Goal: Check status: Check status

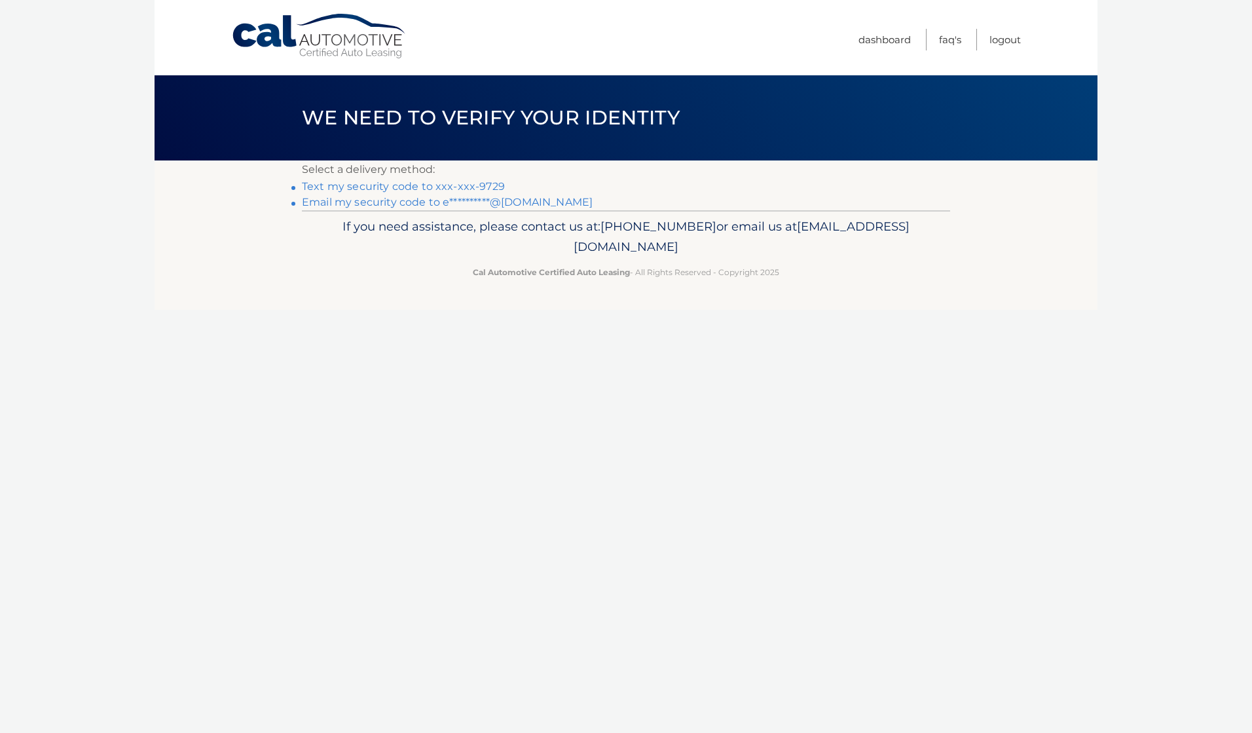
click at [490, 185] on link "Text my security code to xxx-xxx-9729" at bounding box center [403, 186] width 203 height 12
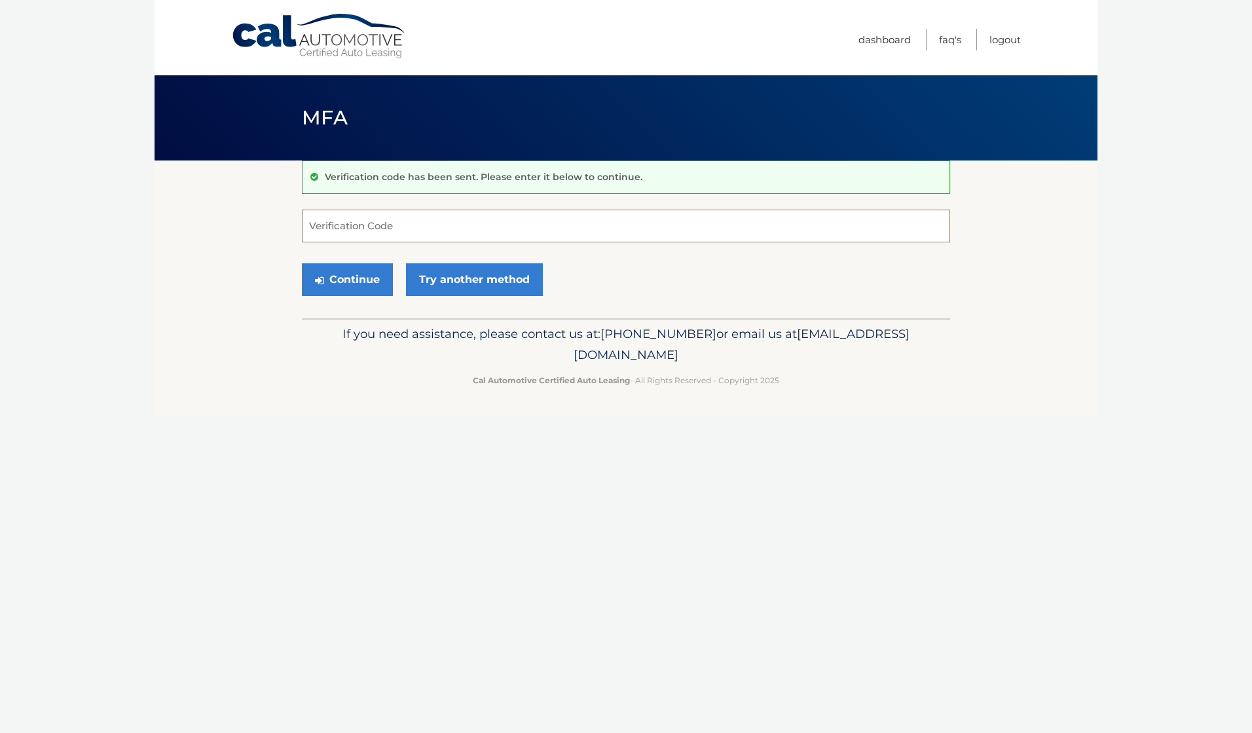
click at [481, 225] on input "Verification Code" at bounding box center [626, 226] width 648 height 33
type input "959585"
click at [302, 263] on button "Continue" at bounding box center [347, 279] width 91 height 33
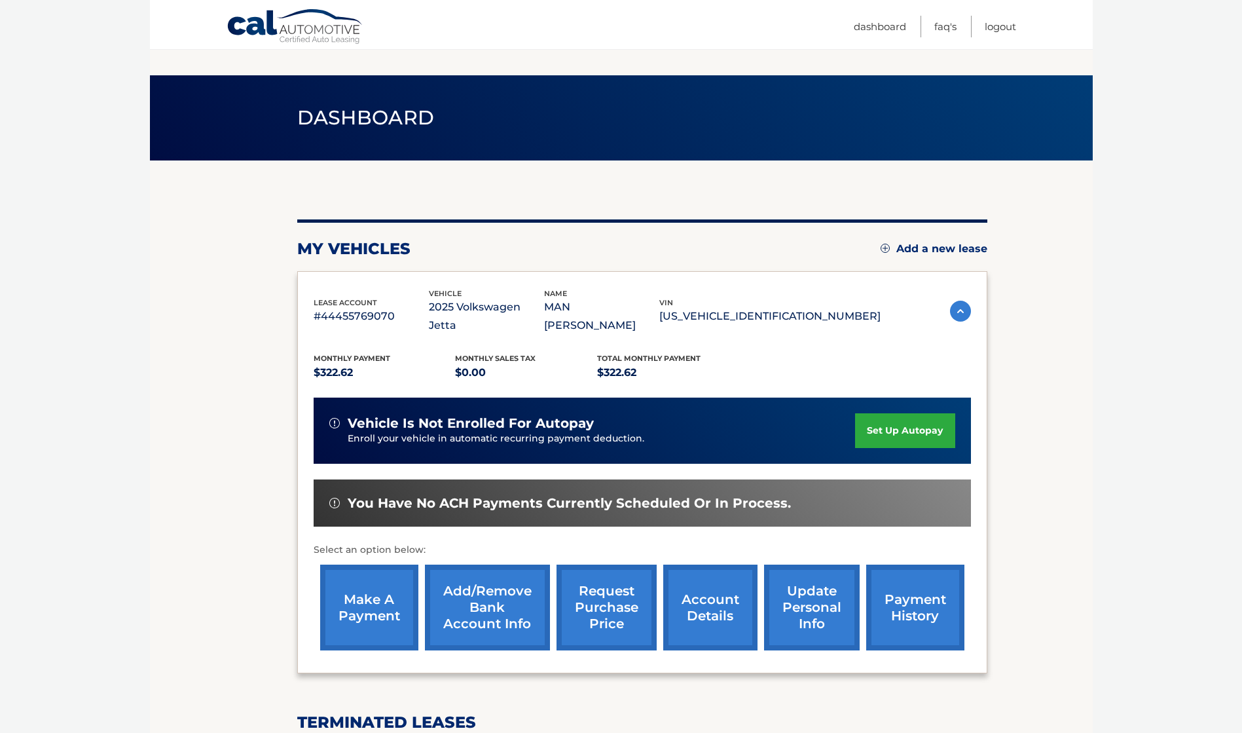
scroll to position [308, 0]
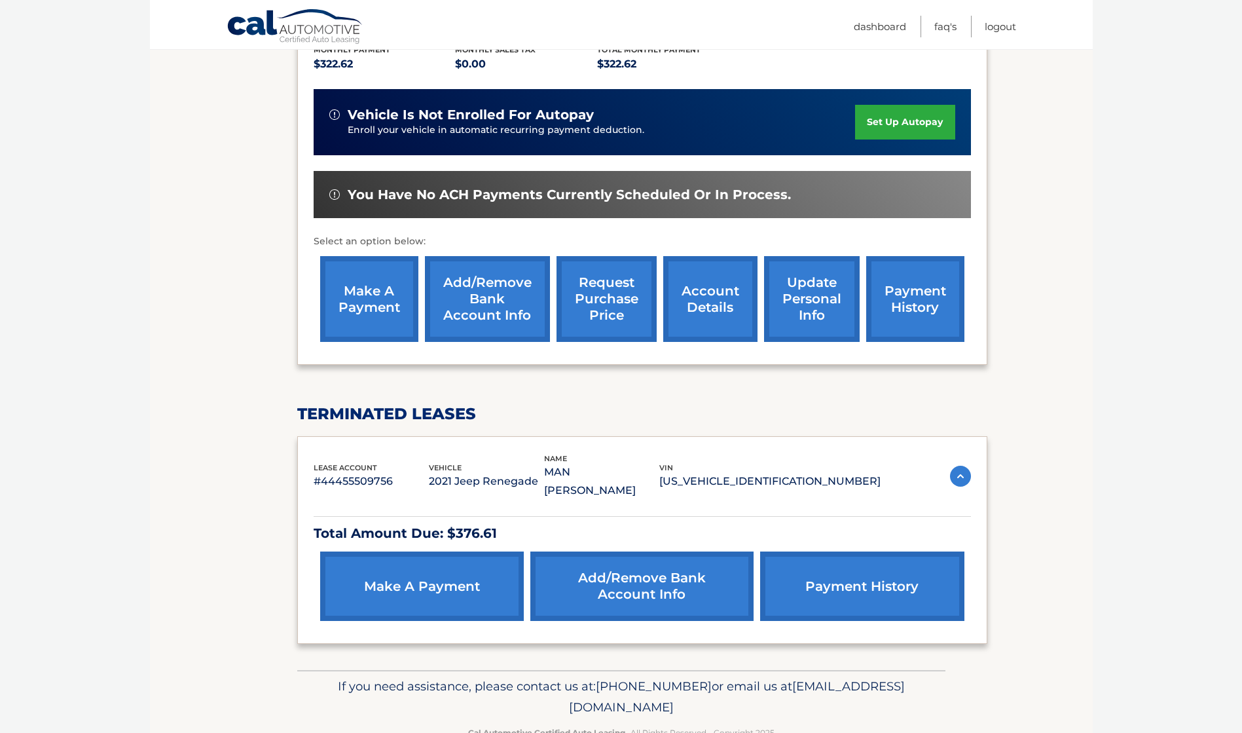
click at [841, 551] on link "payment history" at bounding box center [862, 585] width 204 height 69
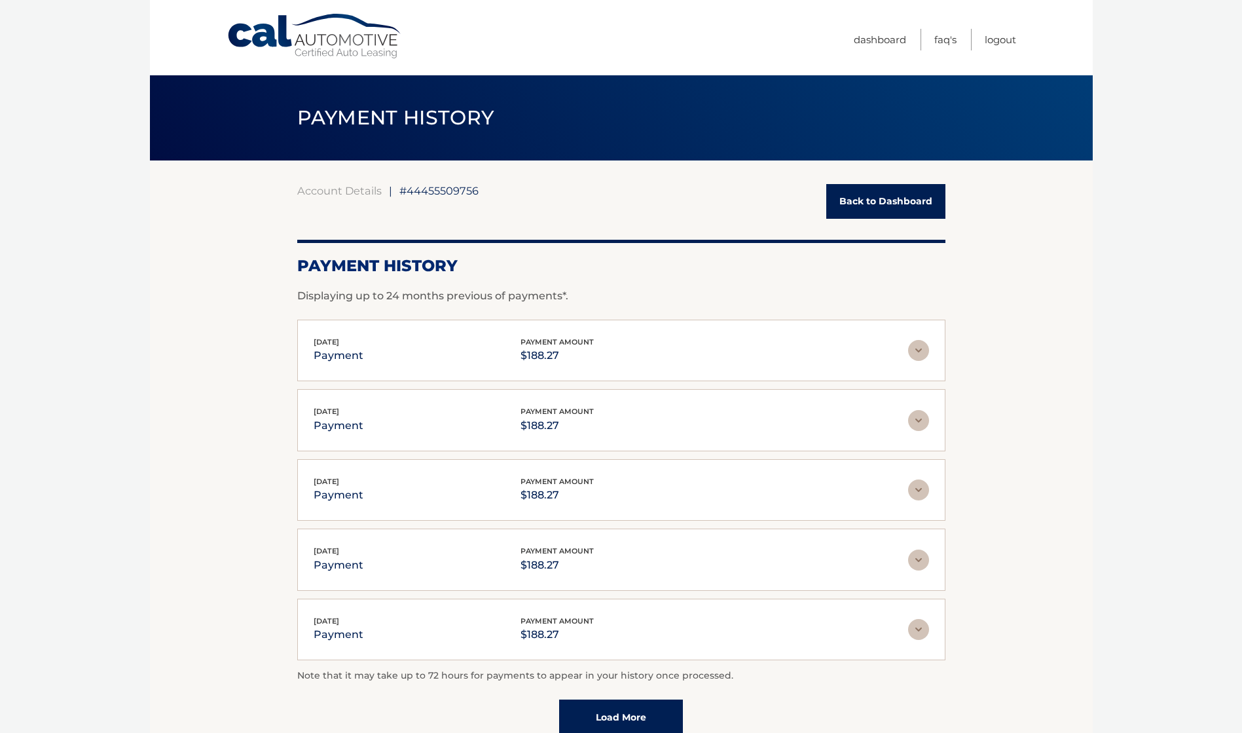
click at [644, 712] on link "Load More" at bounding box center [621, 716] width 124 height 35
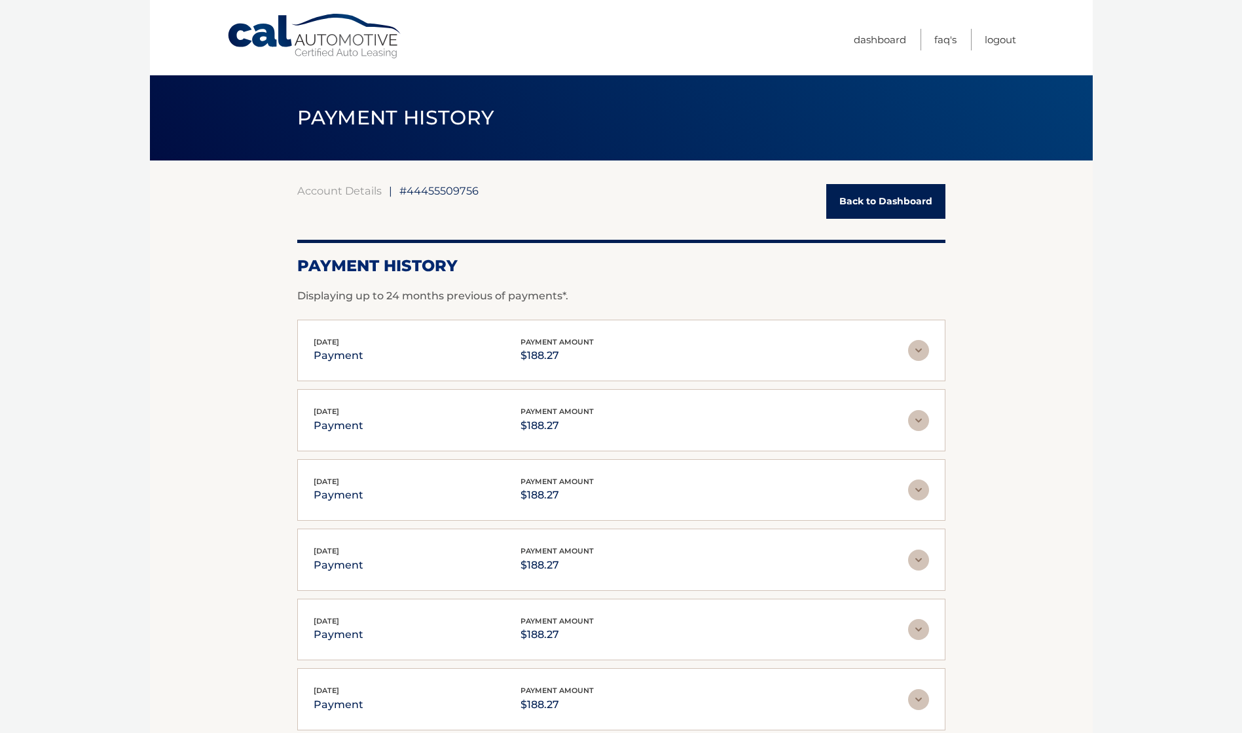
click at [873, 192] on link "Back to Dashboard" at bounding box center [885, 201] width 119 height 35
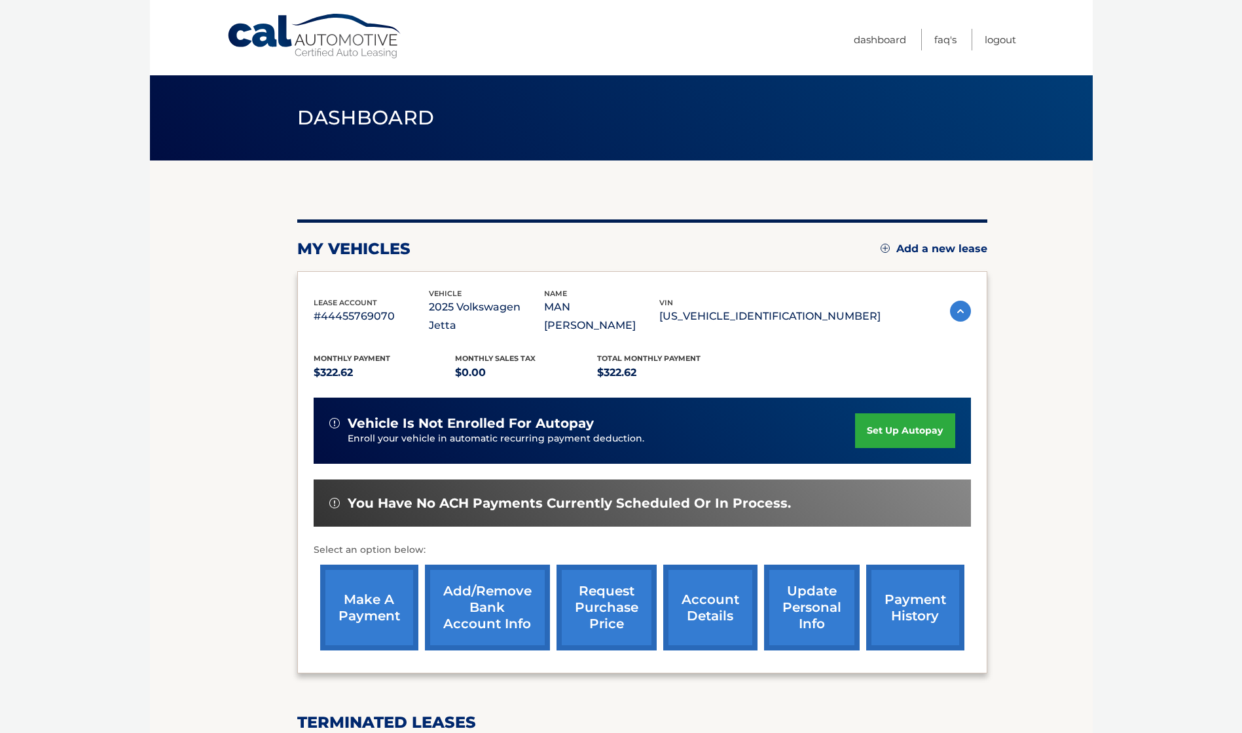
scroll to position [308, 0]
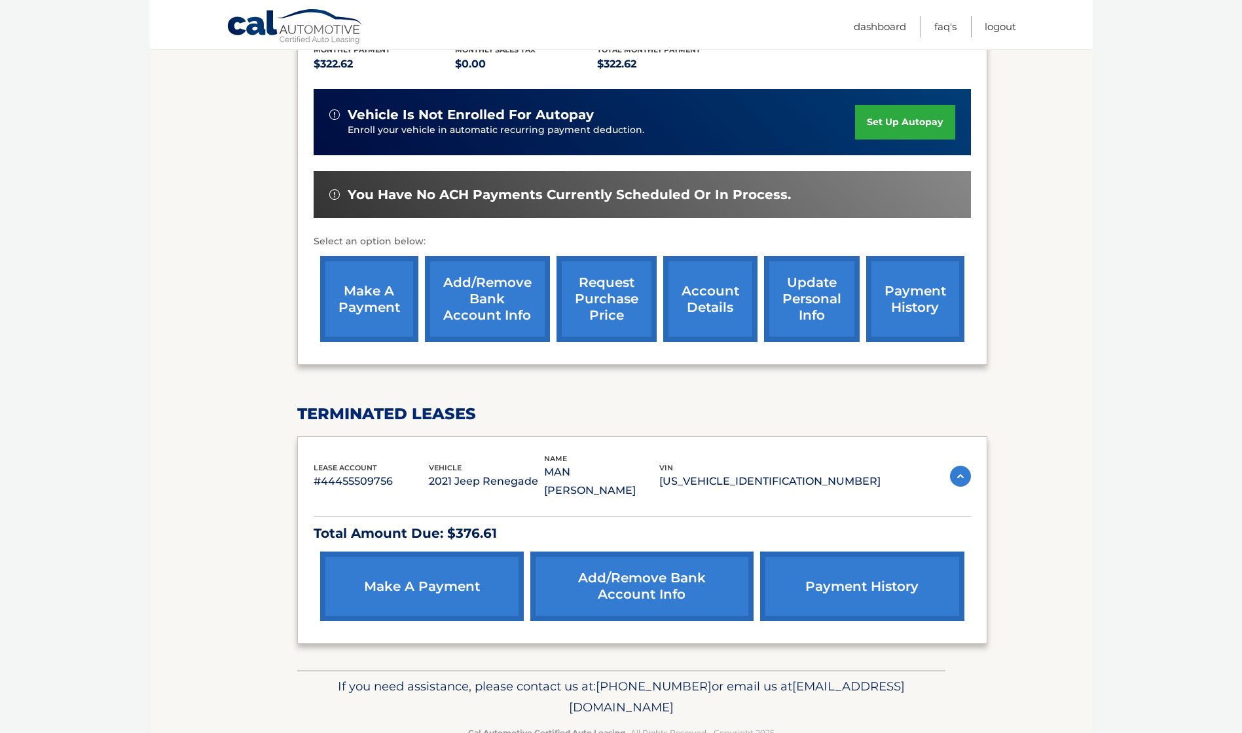
click at [960, 466] on img at bounding box center [960, 476] width 21 height 21
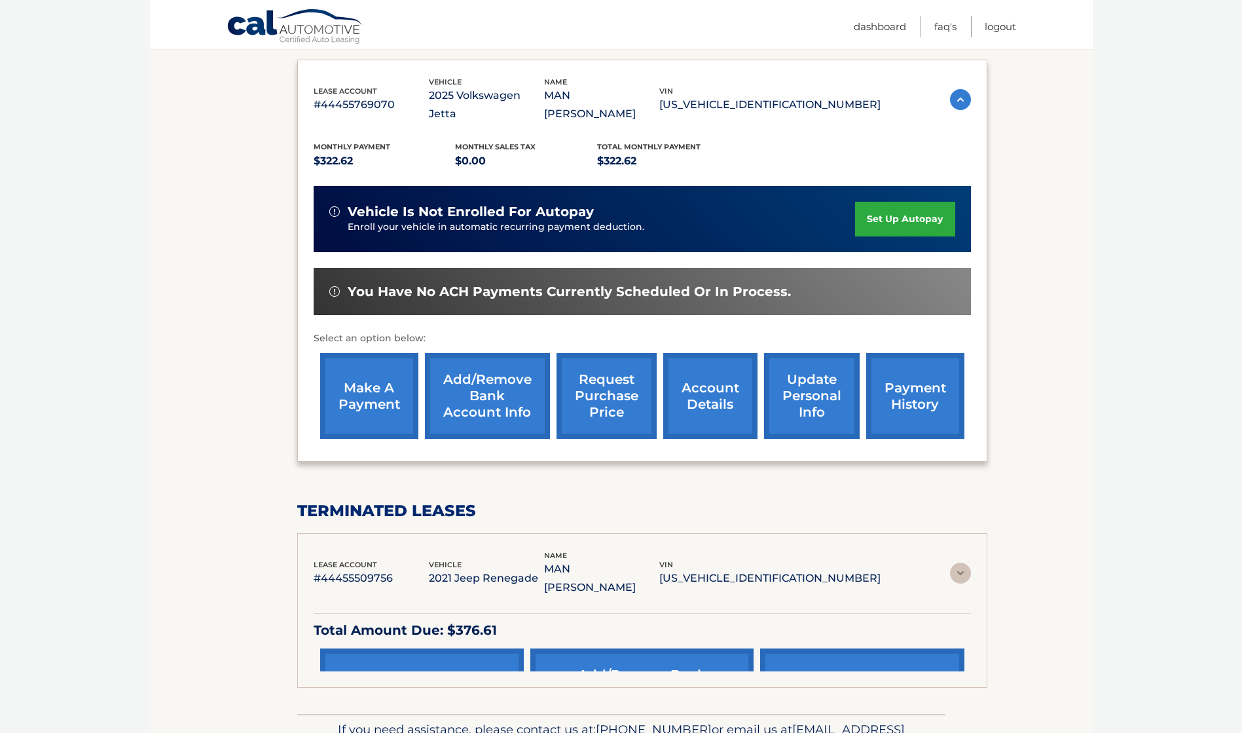
scroll to position [181, 0]
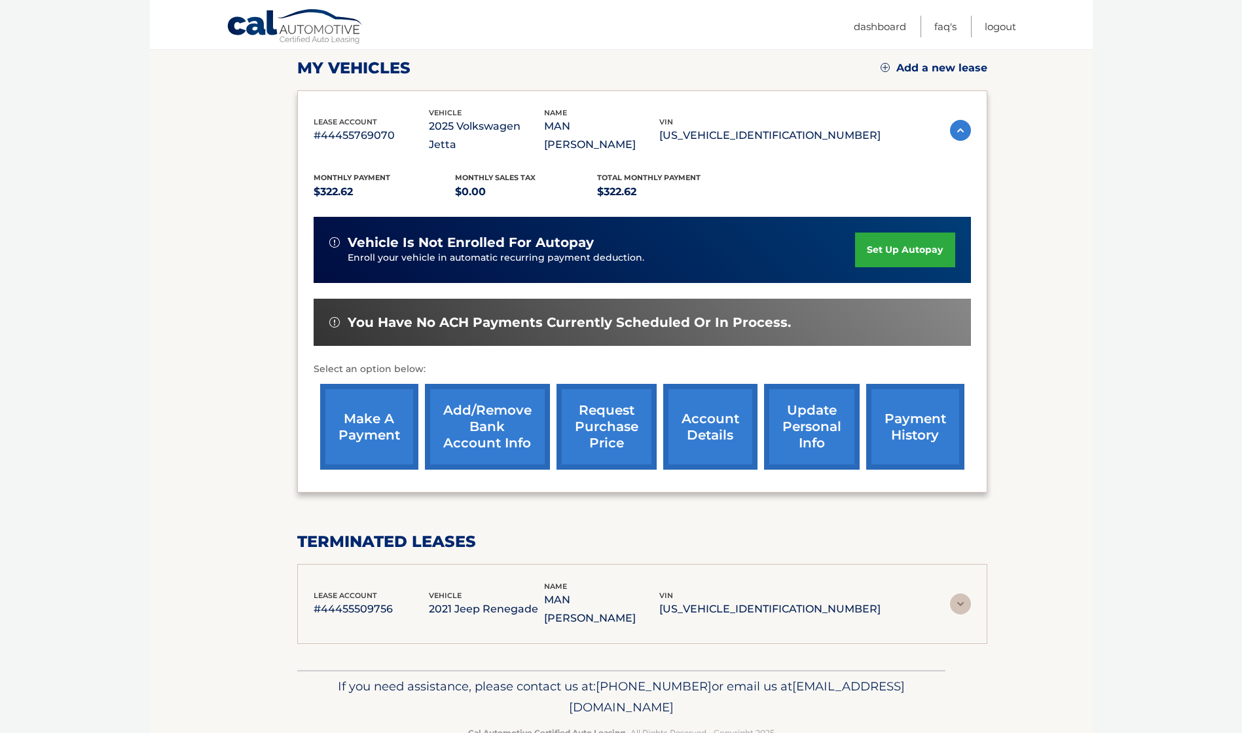
click at [961, 580] on div "lease account #44455509756 vehicle 2021 Jeep Renegade name MAN KIM vin [US_VEHI…" at bounding box center [642, 604] width 657 height 48
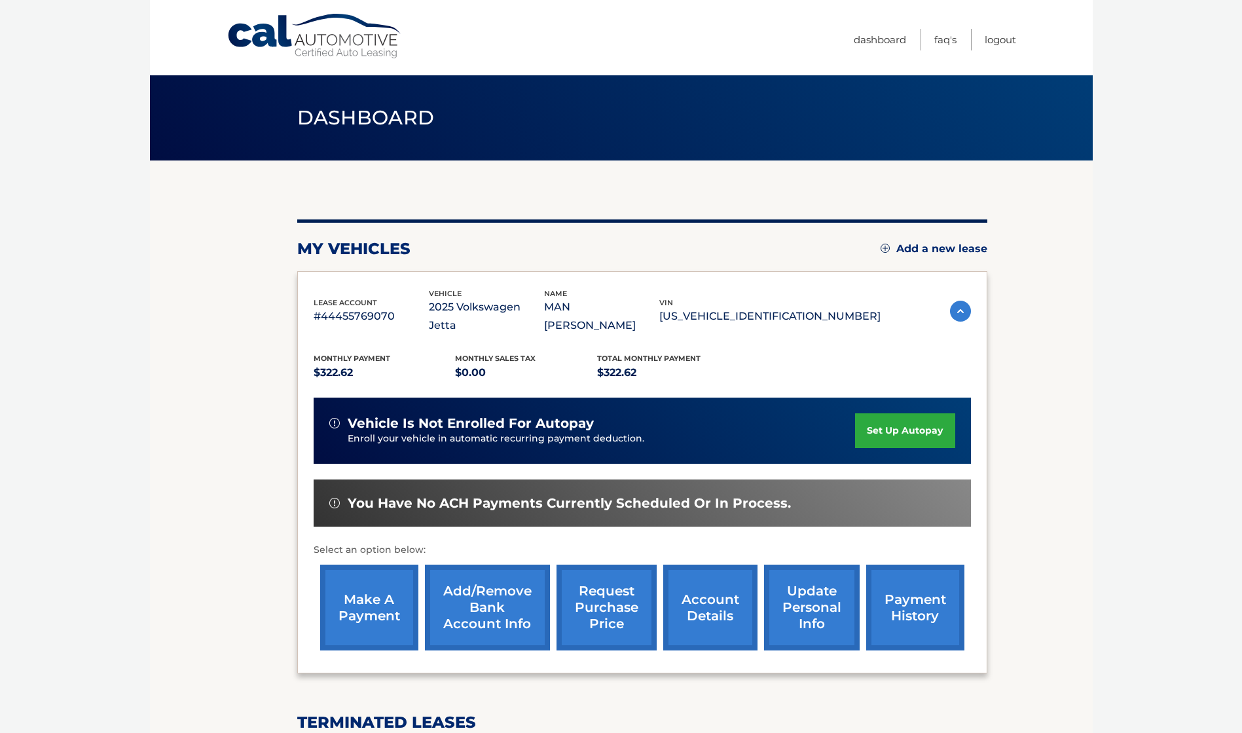
scroll to position [218, 0]
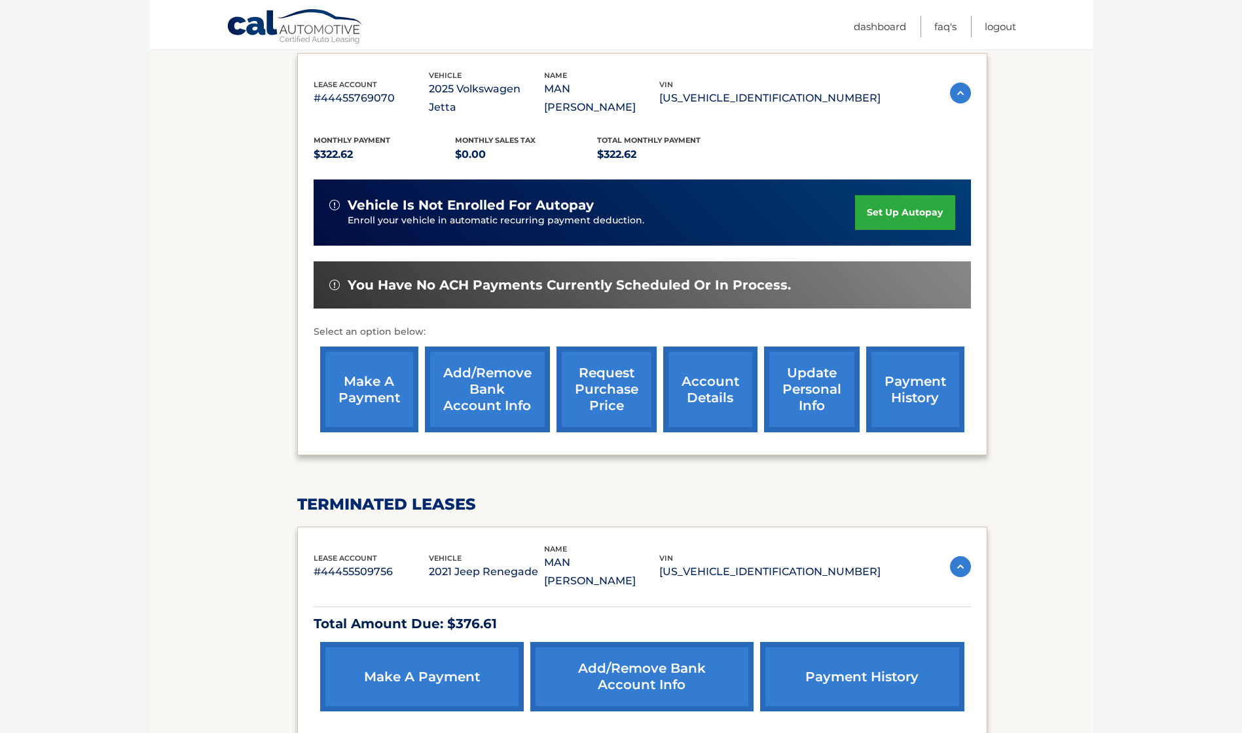
click at [723, 388] on link "account details" at bounding box center [710, 389] width 94 height 86
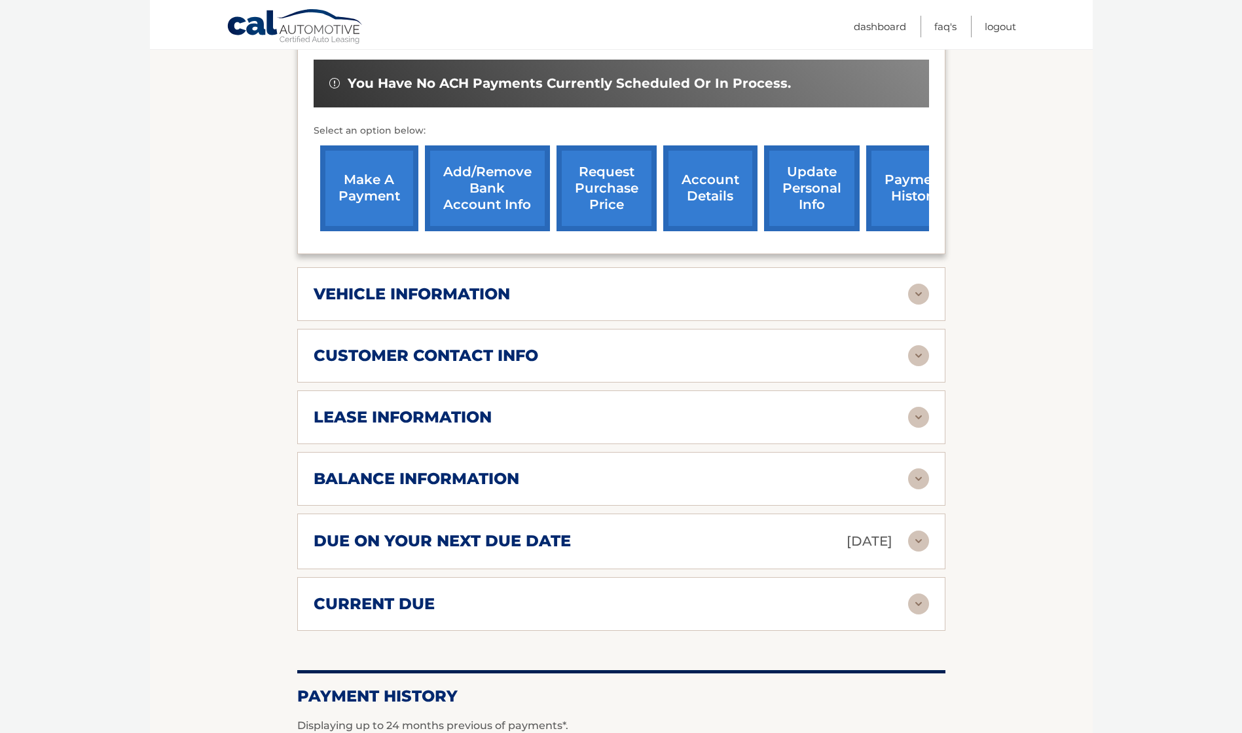
scroll to position [655, 0]
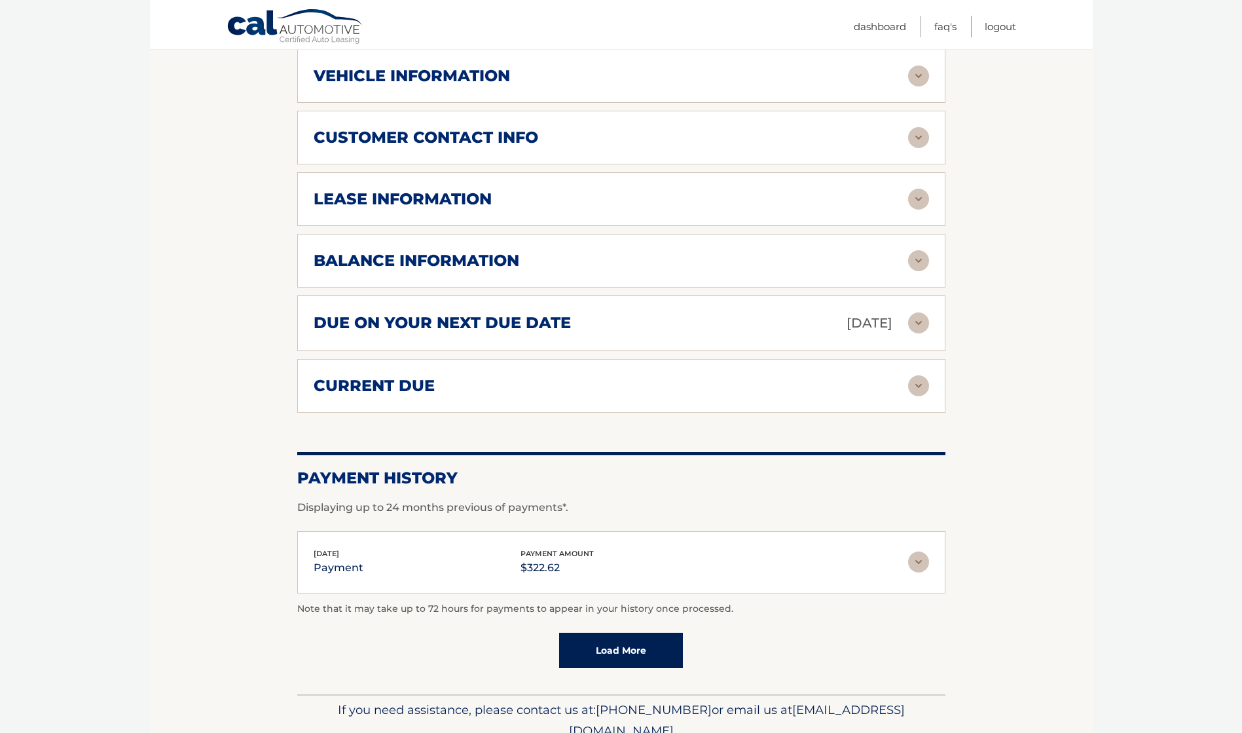
click at [913, 312] on img at bounding box center [918, 322] width 21 height 21
